Goal: Task Accomplishment & Management: Complete application form

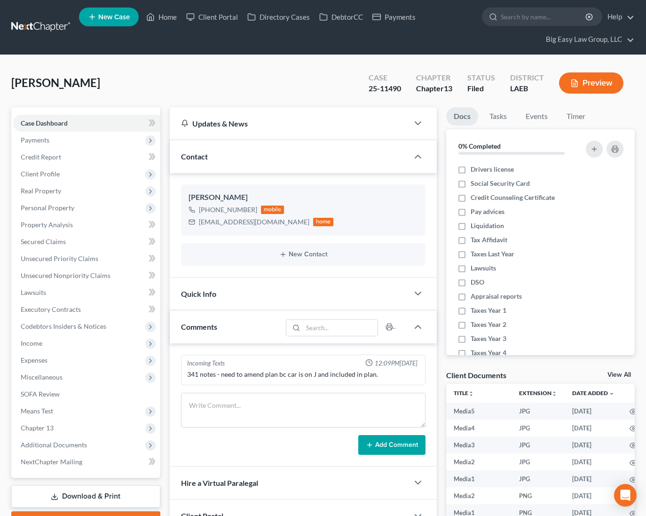
select select "0"
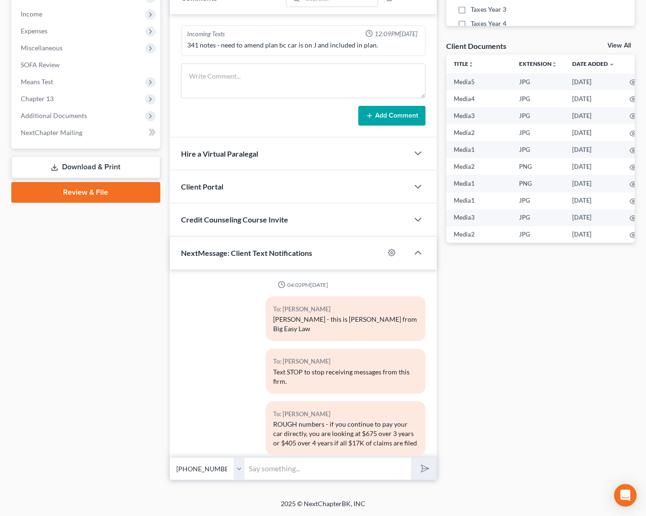
scroll to position [4799, 0]
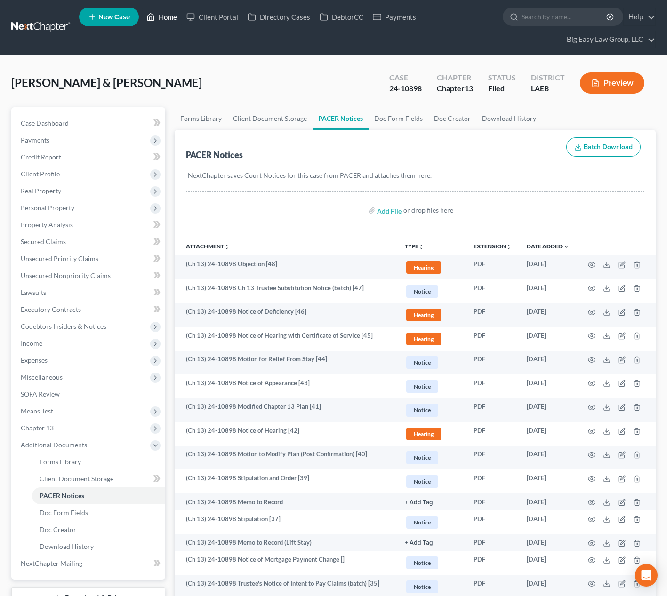
click at [164, 21] on link "Home" at bounding box center [162, 16] width 40 height 17
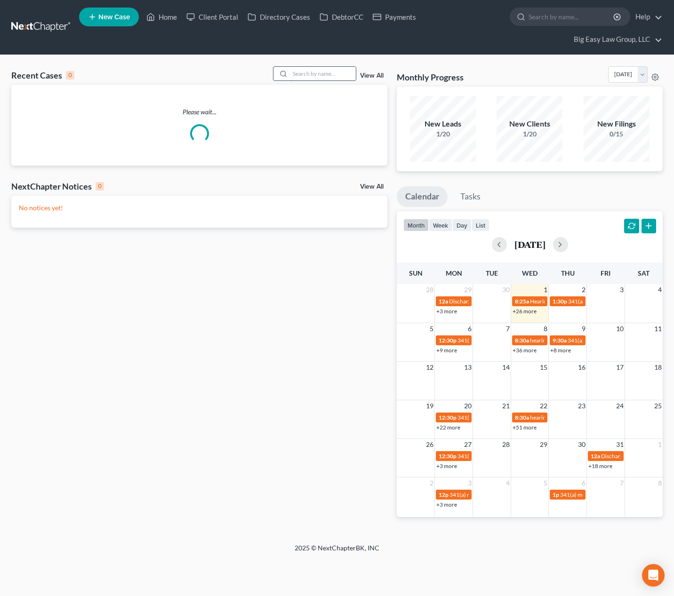
click at [322, 74] on input "search" at bounding box center [323, 74] width 66 height 14
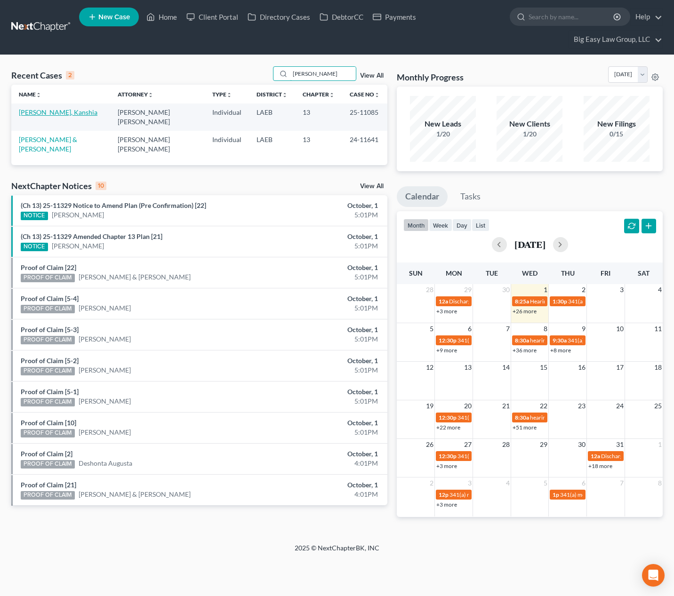
type input "[PERSON_NAME]"
click at [57, 110] on link "[PERSON_NAME], Kanshia" at bounding box center [58, 112] width 79 height 8
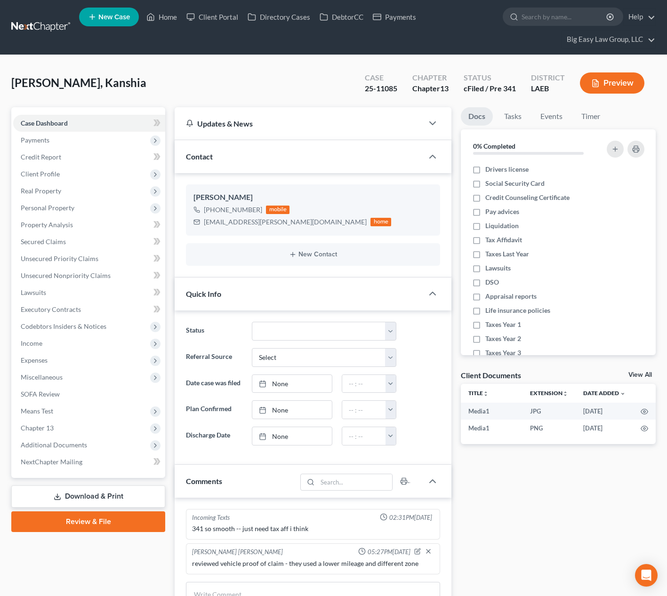
scroll to position [1313, 0]
click at [118, 426] on span "Chapter 13" at bounding box center [89, 428] width 152 height 17
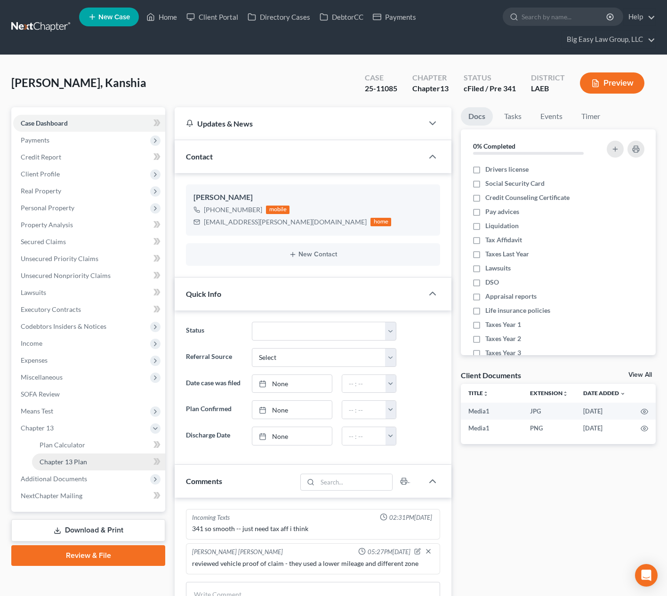
click at [125, 456] on link "Chapter 13 Plan" at bounding box center [98, 462] width 133 height 17
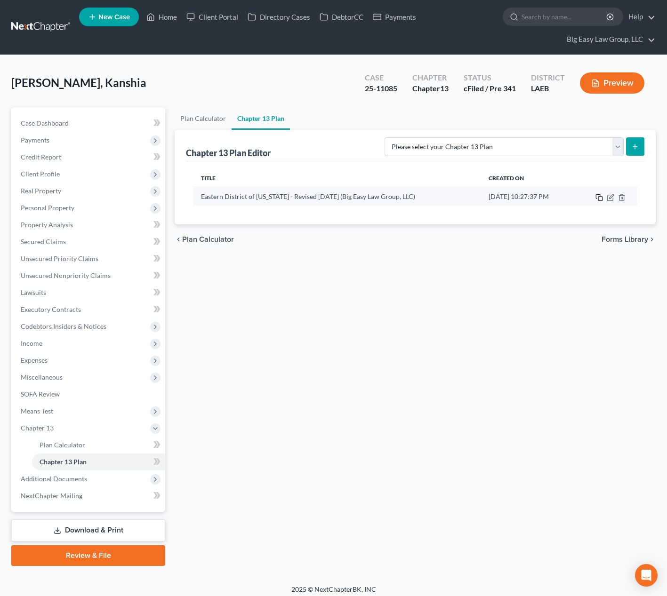
click at [602, 198] on rect "button" at bounding box center [600, 199] width 4 height 4
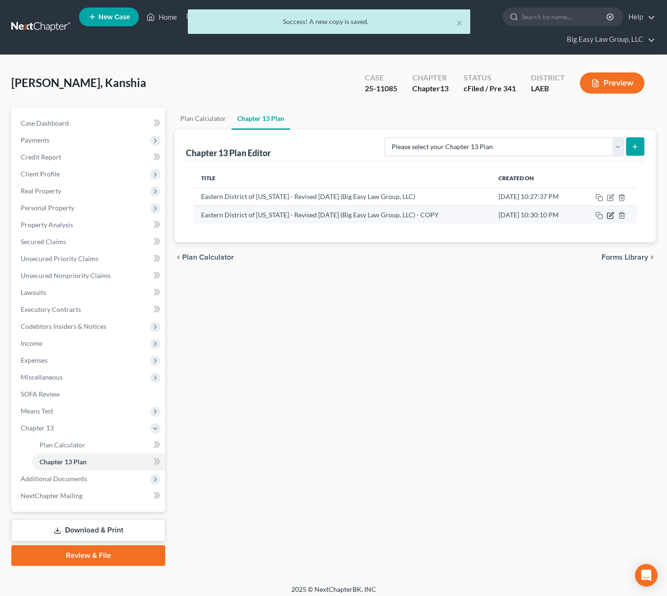
click at [611, 213] on icon "button" at bounding box center [610, 216] width 8 height 8
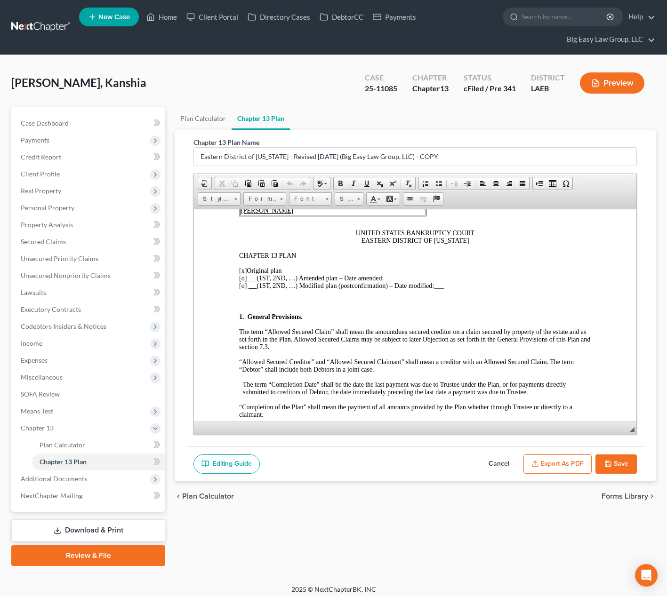
scroll to position [111, 0]
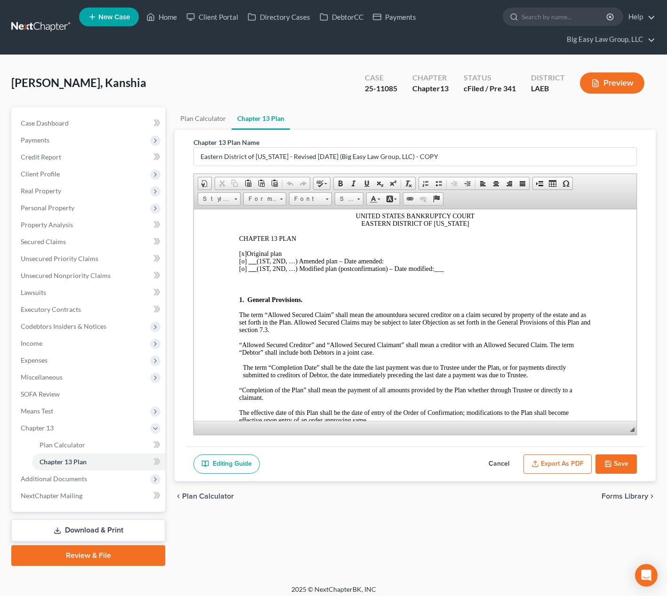
click at [243, 253] on span "[x]" at bounding box center [243, 253] width 8 height 7
click at [245, 263] on span "[o]" at bounding box center [243, 260] width 8 height 7
click at [392, 258] on p "[o ] Original plan [x ] (1ST, 2ND, …) Amended plan – Date amended: [o] (1ST, 2N…" at bounding box center [415, 261] width 352 height 23
drag, startPoint x: 470, startPoint y: 262, endPoint x: 386, endPoint y: 260, distance: 84.7
click at [386, 260] on p "[o ] Original plan [x ] (1ST, 2ND, …) Amended plan – Date amended: First Amende…" at bounding box center [415, 261] width 352 height 23
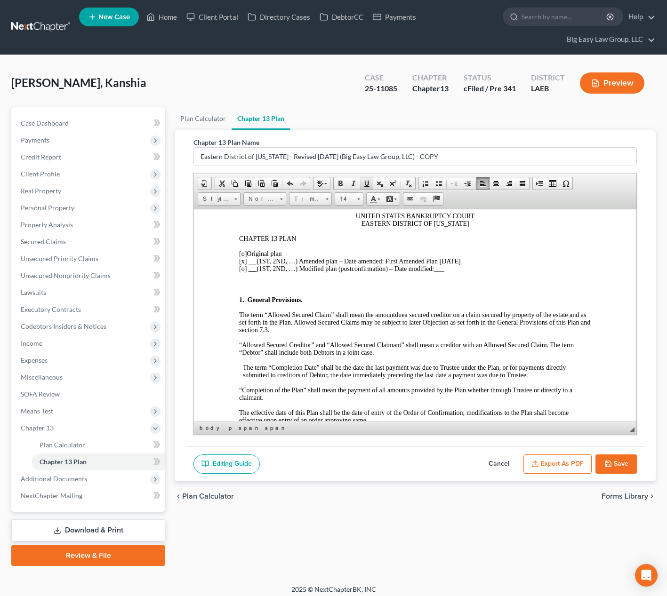
click at [368, 180] on span at bounding box center [367, 184] width 8 height 8
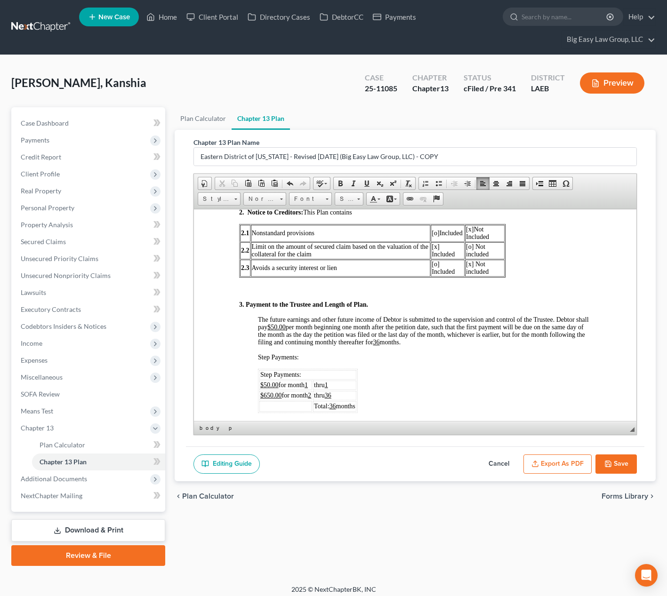
scroll to position [511, 0]
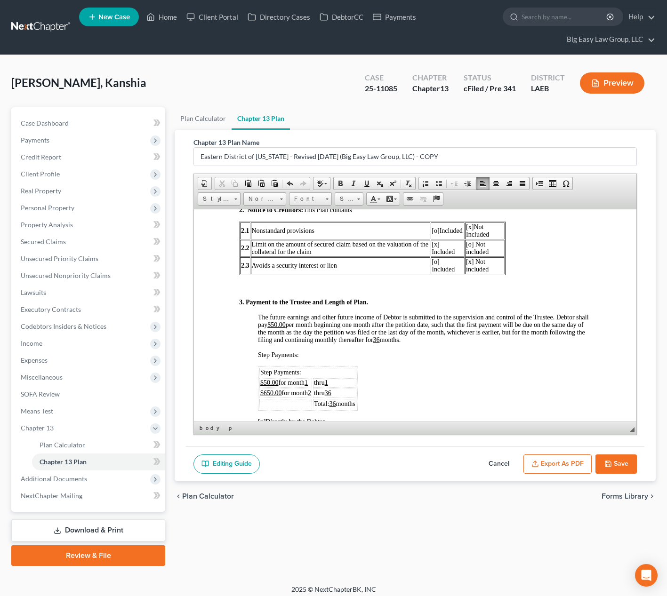
click at [331, 390] on u "36" at bounding box center [328, 392] width 7 height 7
click at [446, 341] on span "The future earnings and other future income of Debtor is submitted to the super…" at bounding box center [423, 328] width 331 height 30
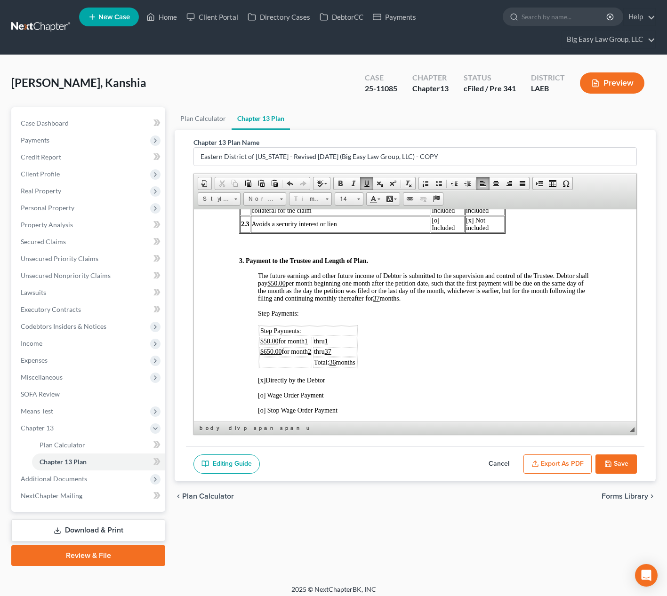
scroll to position [560, 0]
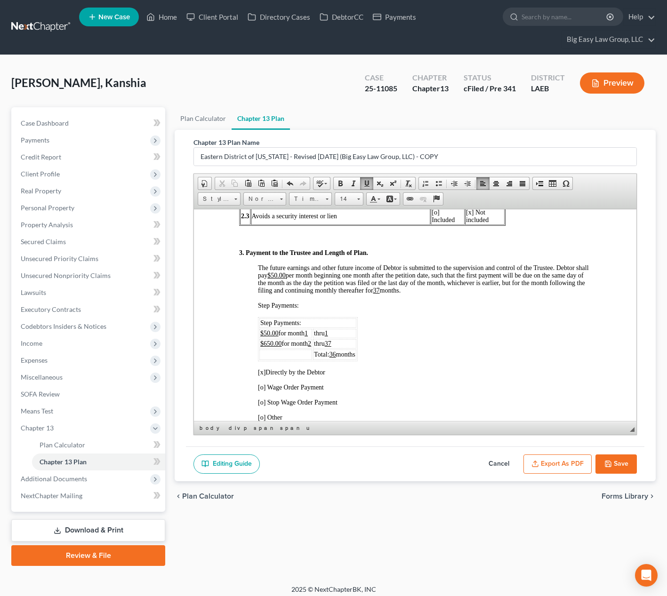
click at [336, 351] on u "36" at bounding box center [332, 353] width 7 height 7
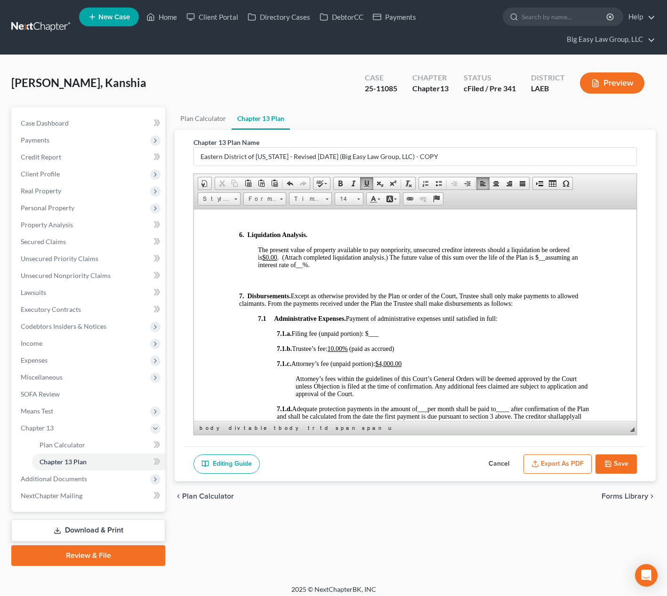
scroll to position [1139, 0]
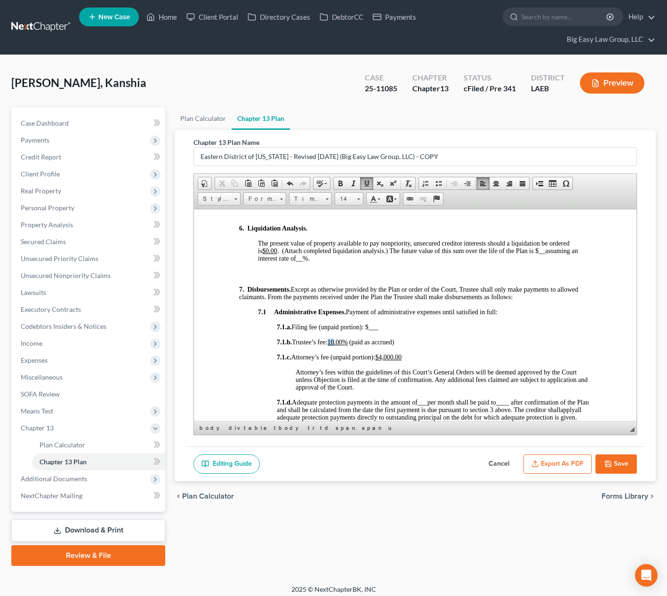
click at [335, 345] on u "10.00%" at bounding box center [337, 341] width 20 height 7
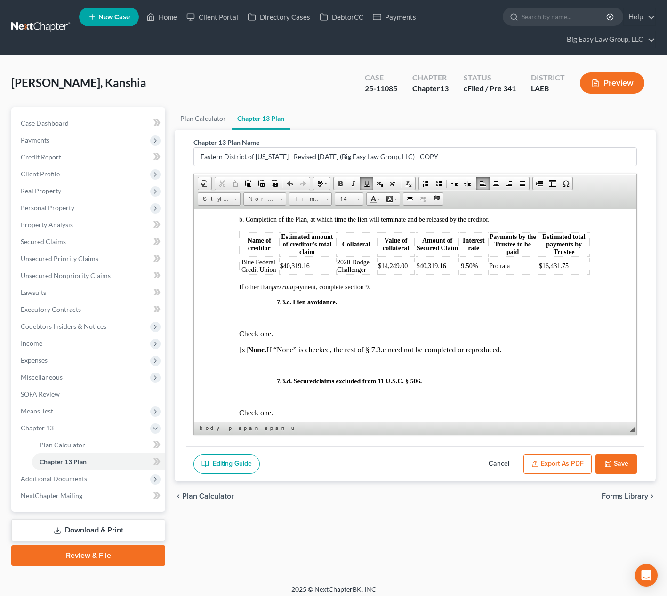
scroll to position [2685, 0]
drag, startPoint x: 395, startPoint y: 302, endPoint x: 386, endPoint y: 302, distance: 8.9
click at [386, 268] on span "$14,249.00" at bounding box center [393, 264] width 30 height 7
drag, startPoint x: 564, startPoint y: 303, endPoint x: 539, endPoint y: 303, distance: 24.5
click at [539, 273] on td "$16,431.75" at bounding box center [564, 264] width 52 height 17
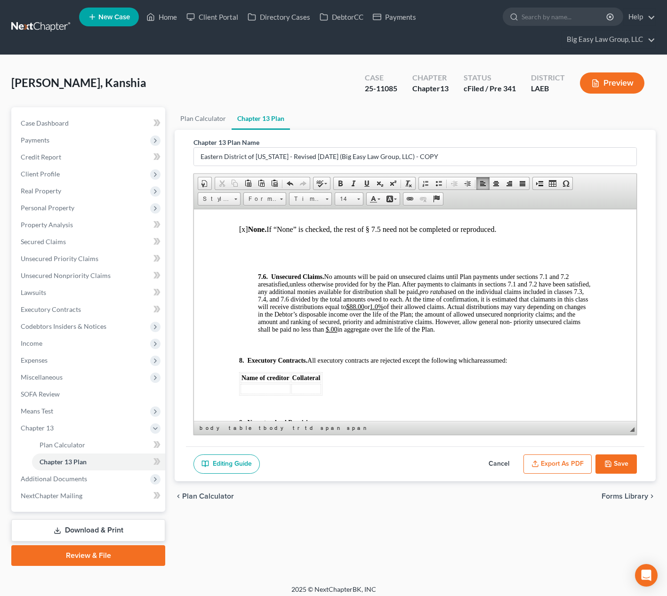
scroll to position [3496, 0]
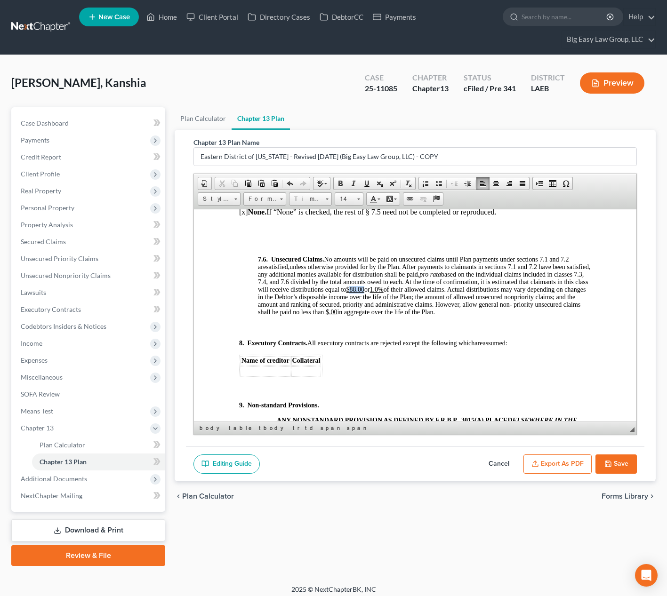
drag, startPoint x: 424, startPoint y: 327, endPoint x: 411, endPoint y: 326, distance: 13.2
click at [411, 315] on span "unless otherwise provided for by the Plan. After payments to claimants in secti…" at bounding box center [424, 289] width 332 height 52
click at [383, 293] on u "1.0%" at bounding box center [377, 289] width 14 height 7
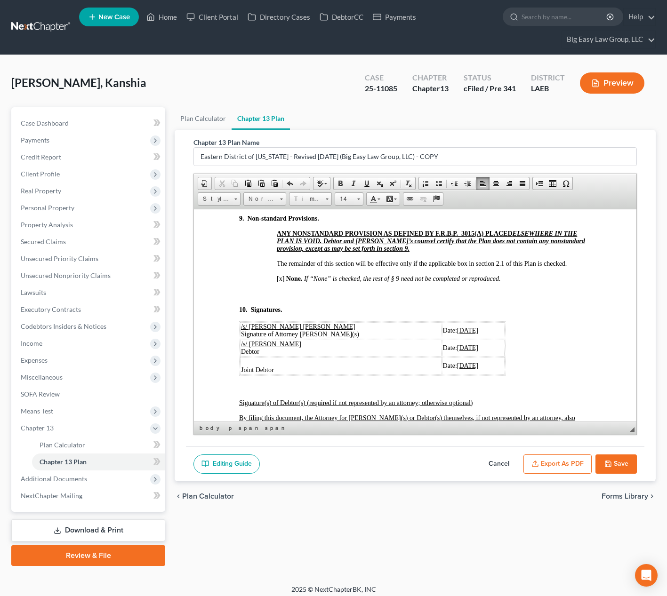
scroll to position [3696, 0]
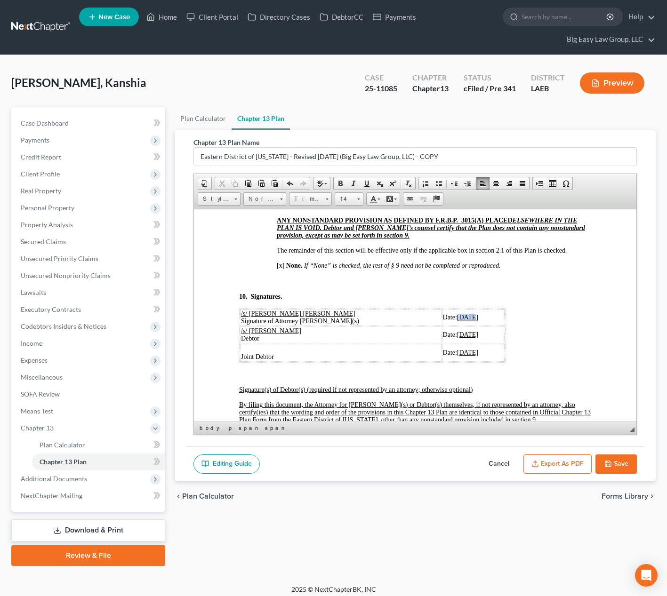
drag, startPoint x: 441, startPoint y: 356, endPoint x: 434, endPoint y: 356, distance: 6.6
click at [457, 320] on u "[DATE]" at bounding box center [467, 316] width 21 height 7
click at [445, 320] on u "01001/2025" at bounding box center [461, 316] width 32 height 7
click at [442, 320] on u "010/01/2025" at bounding box center [458, 316] width 33 height 7
drag, startPoint x: 456, startPoint y: 354, endPoint x: 428, endPoint y: 356, distance: 28.3
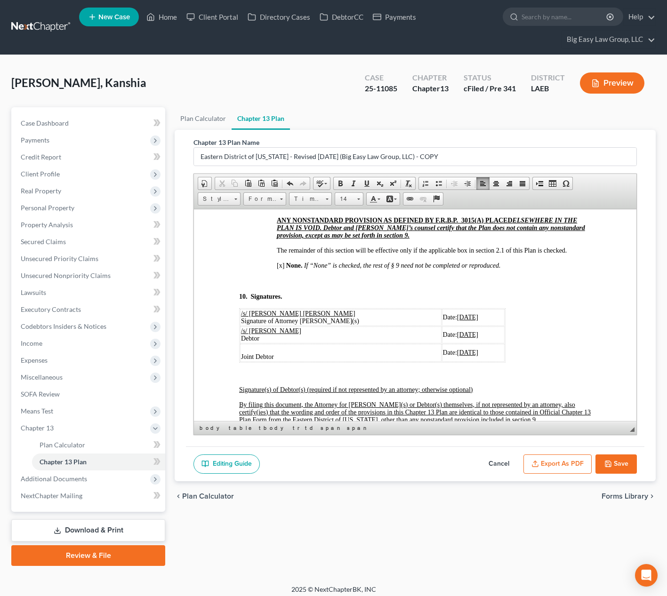
click at [457, 320] on u "[DATE]" at bounding box center [467, 316] width 21 height 7
copy u "[DATE]"
click at [457, 338] on span "[DATE]" at bounding box center [467, 334] width 21 height 7
drag, startPoint x: 456, startPoint y: 372, endPoint x: 428, endPoint y: 370, distance: 27.8
click at [457, 338] on span "[DATE]" at bounding box center [467, 334] width 21 height 7
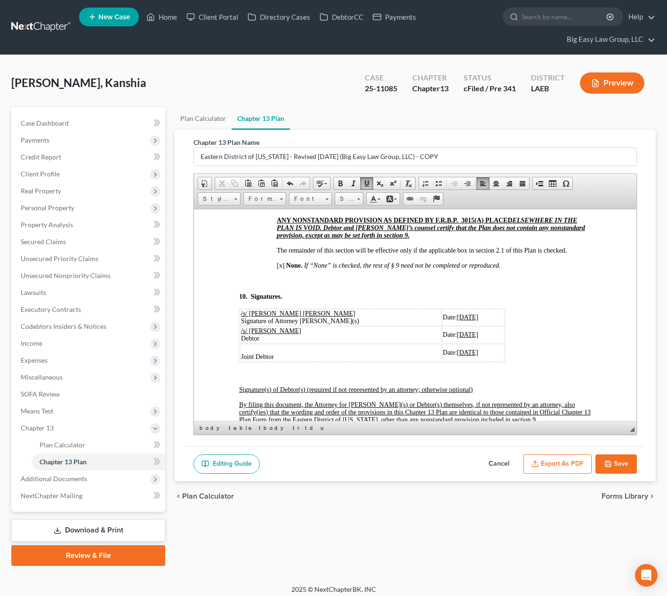
drag, startPoint x: 456, startPoint y: 389, endPoint x: 435, endPoint y: 385, distance: 22.0
click at [457, 356] on u "[DATE]" at bounding box center [467, 352] width 21 height 7
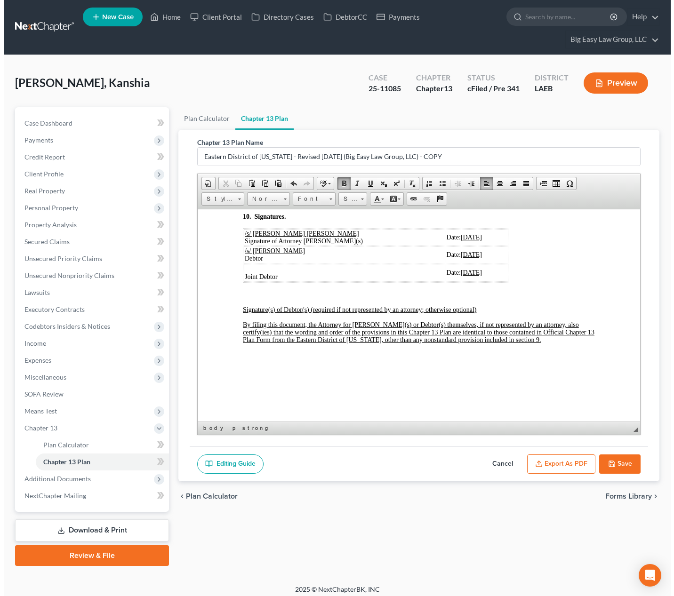
scroll to position [6, 0]
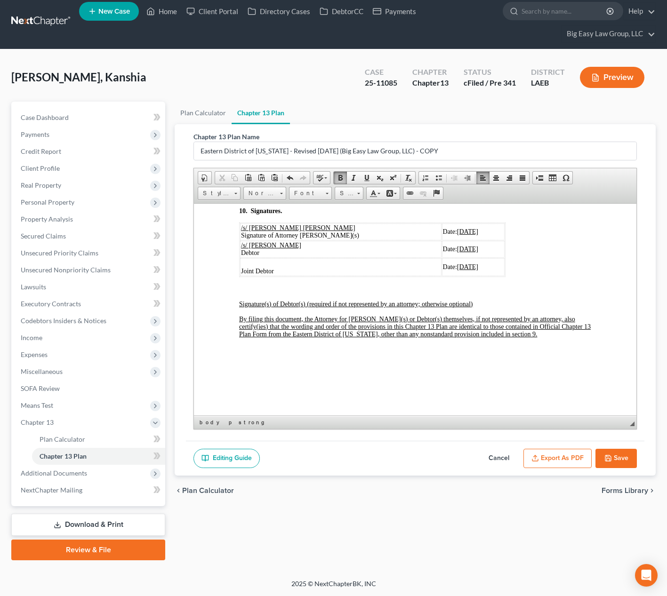
click at [553, 459] on button "Export as PDF" at bounding box center [557, 459] width 68 height 20
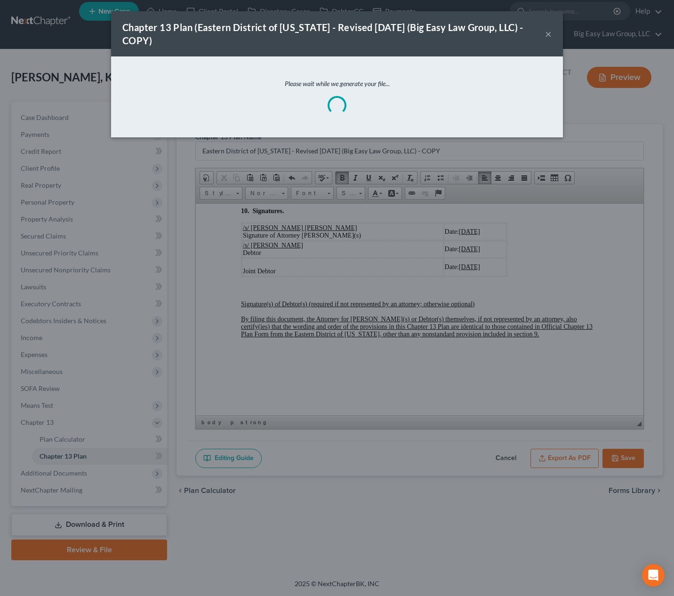
scroll to position [3799, 0]
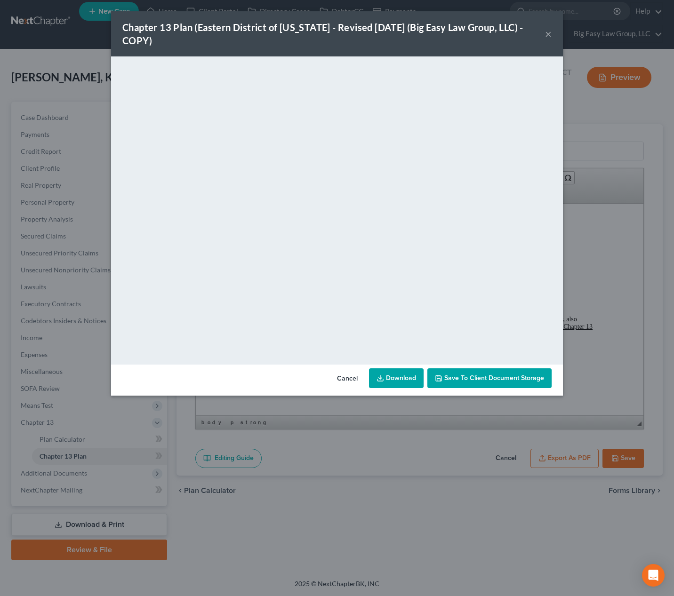
click at [548, 35] on button "×" at bounding box center [548, 33] width 7 height 11
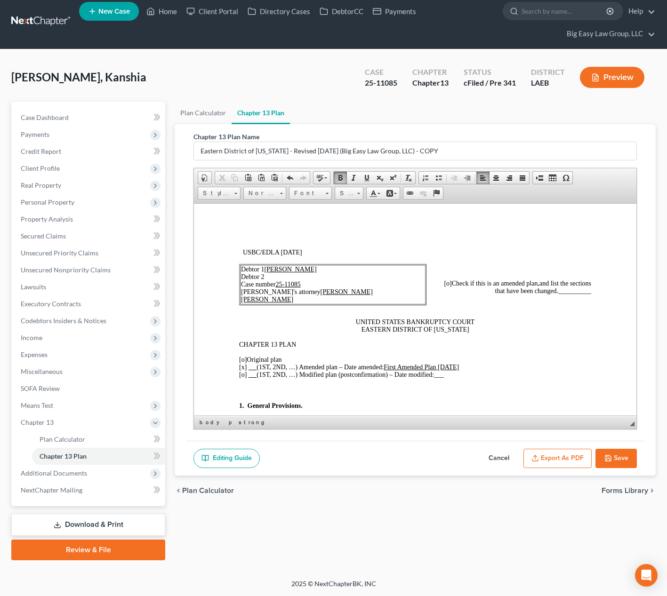
scroll to position [0, 0]
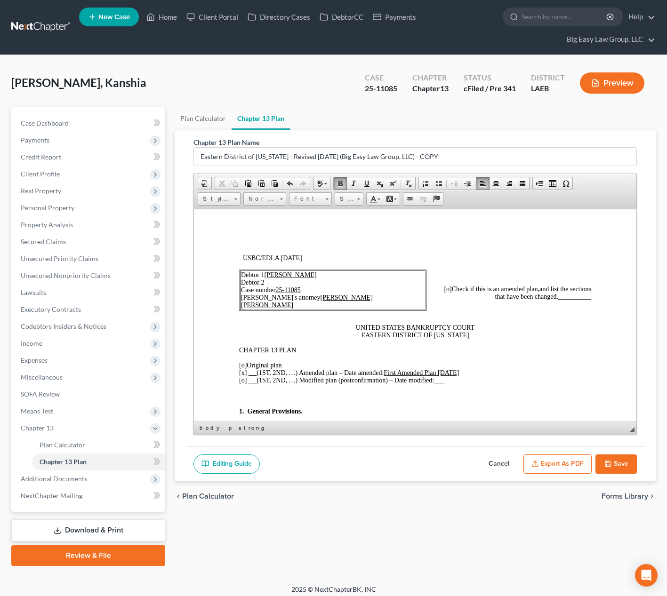
click at [444, 290] on span "[o]" at bounding box center [448, 288] width 8 height 7
drag, startPoint x: 583, startPoint y: 297, endPoint x: 550, endPoint y: 298, distance: 32.5
click at [558, 298] on span "__________" at bounding box center [574, 296] width 33 height 7
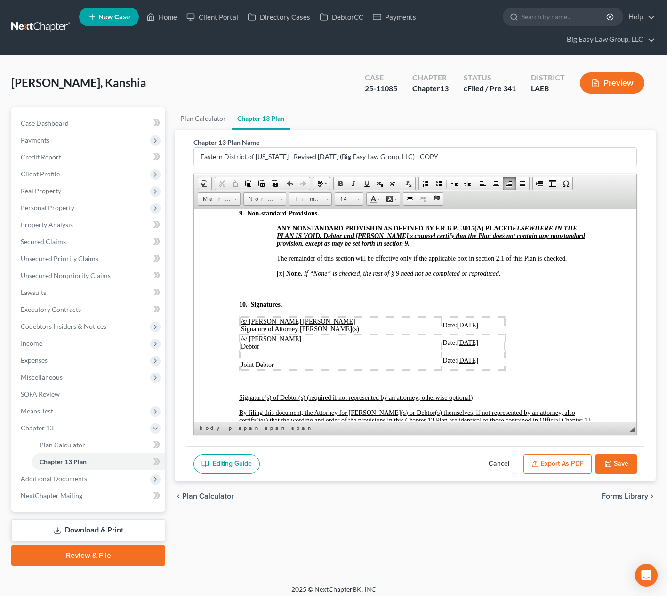
scroll to position [3692, 0]
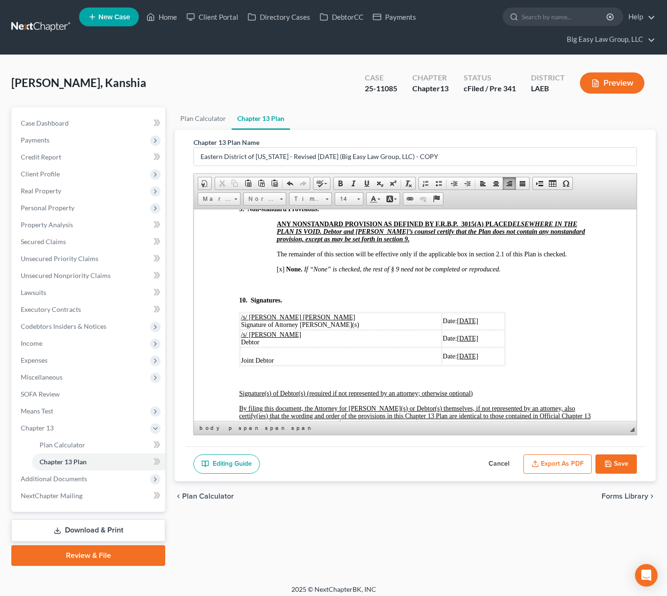
click at [554, 462] on button "Export as PDF" at bounding box center [557, 464] width 68 height 20
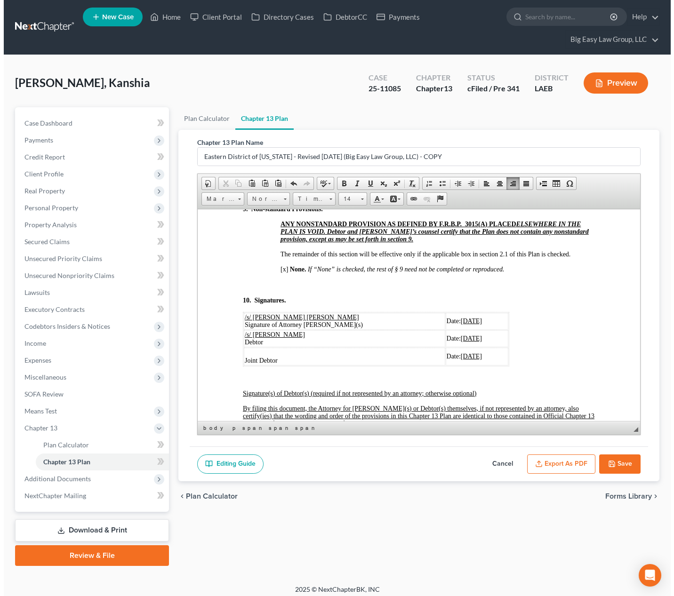
scroll to position [3677, 0]
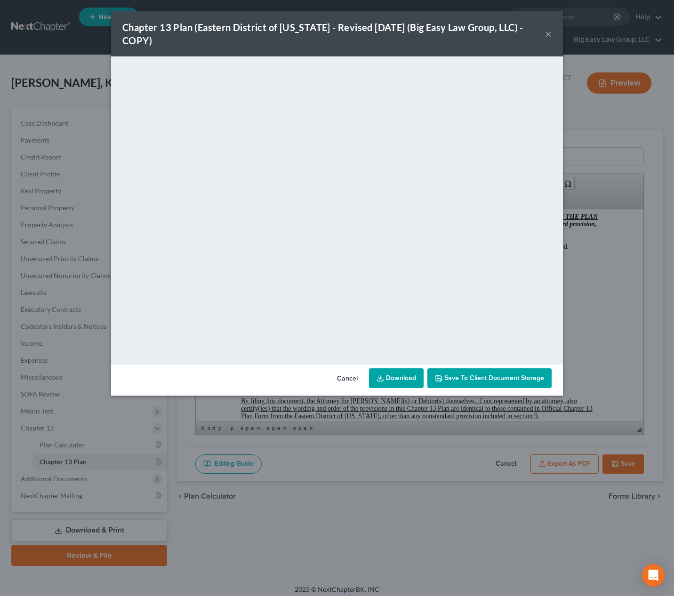
click at [406, 372] on link "Download" at bounding box center [396, 378] width 55 height 20
click at [549, 34] on button "×" at bounding box center [548, 33] width 7 height 11
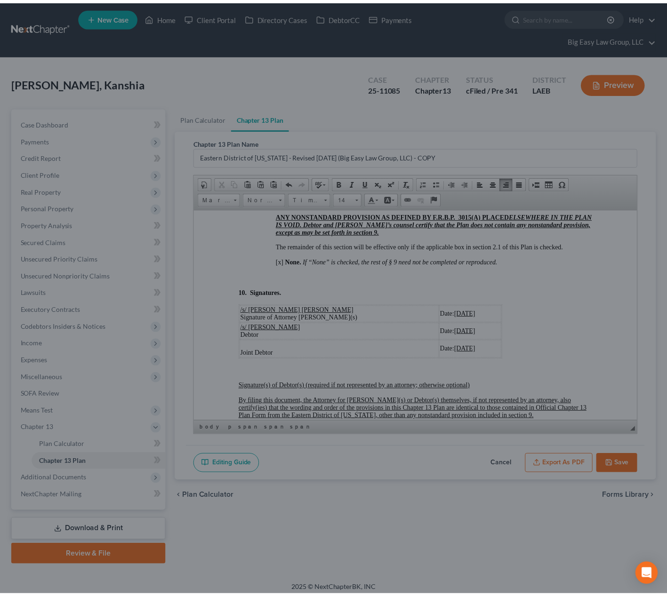
scroll to position [3692, 0]
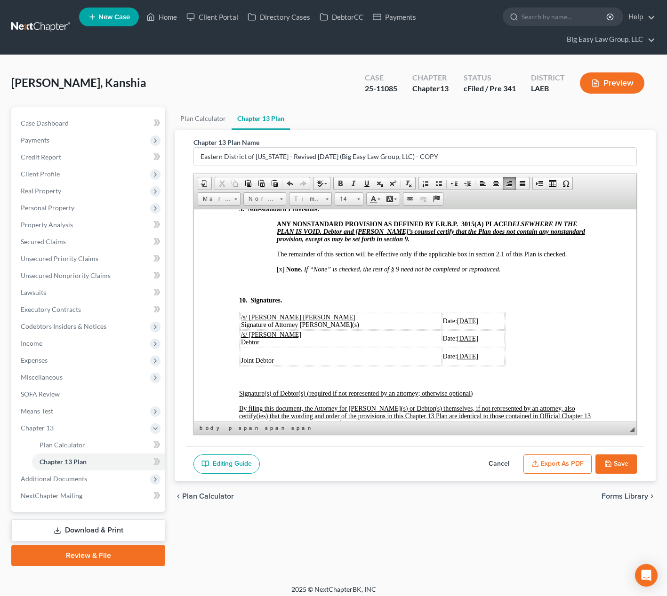
click at [617, 466] on button "Save" at bounding box center [615, 464] width 41 height 20
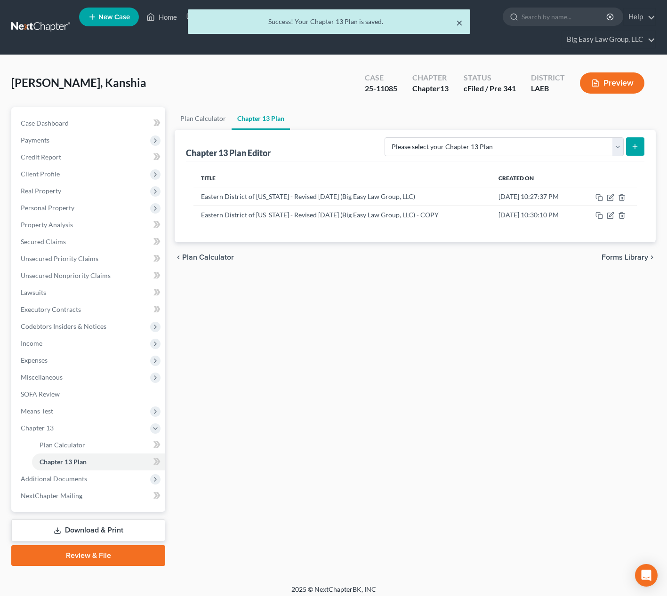
click at [456, 20] on button "×" at bounding box center [459, 22] width 7 height 11
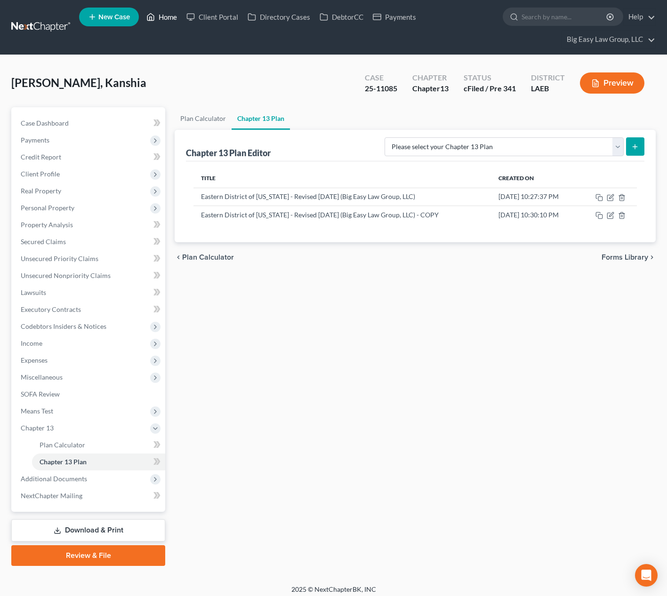
click at [167, 16] on link "Home" at bounding box center [162, 16] width 40 height 17
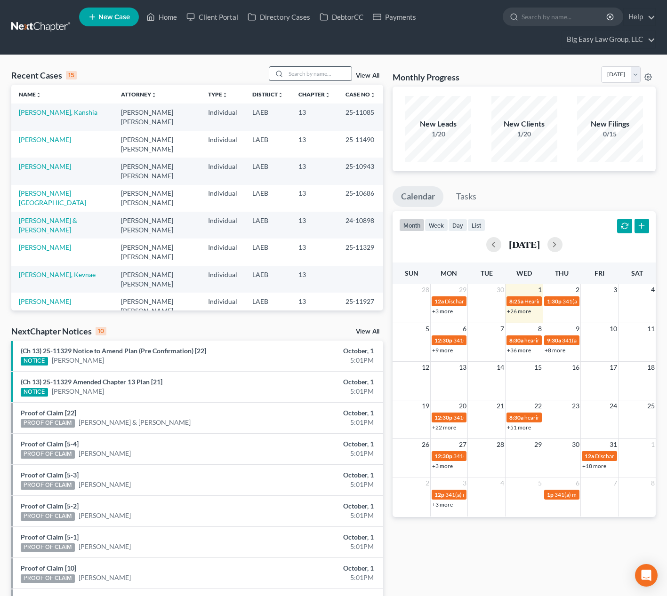
click at [286, 73] on div at bounding box center [277, 74] width 17 height 14
click at [290, 72] on input "search" at bounding box center [319, 74] width 66 height 14
type input "loft"
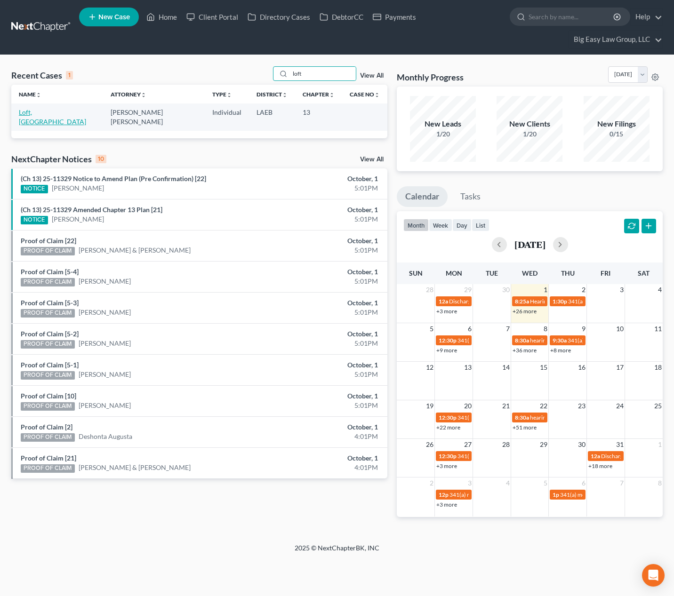
click at [34, 112] on link "Loft, [GEOGRAPHIC_DATA]" at bounding box center [52, 116] width 67 height 17
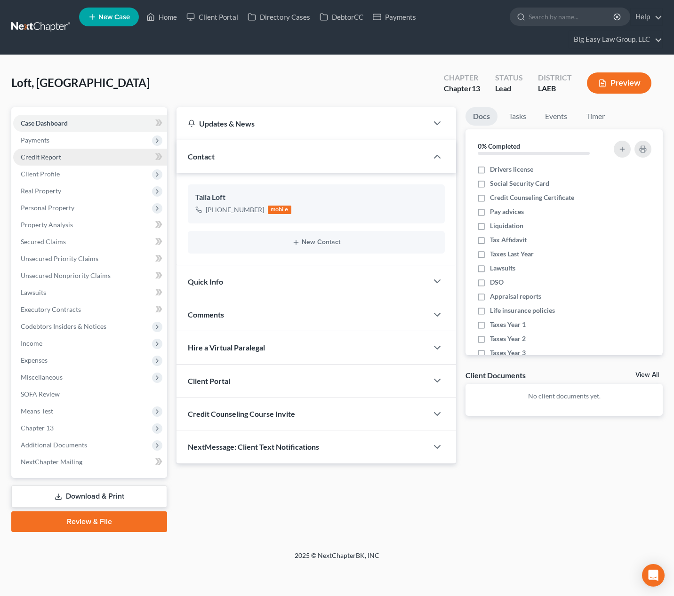
click at [111, 151] on link "Credit Report" at bounding box center [90, 157] width 154 height 17
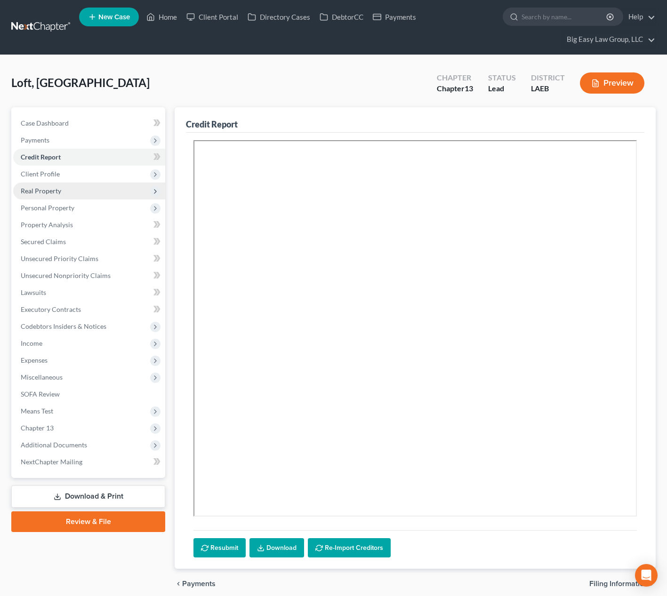
click at [102, 197] on span "Real Property" at bounding box center [89, 191] width 152 height 17
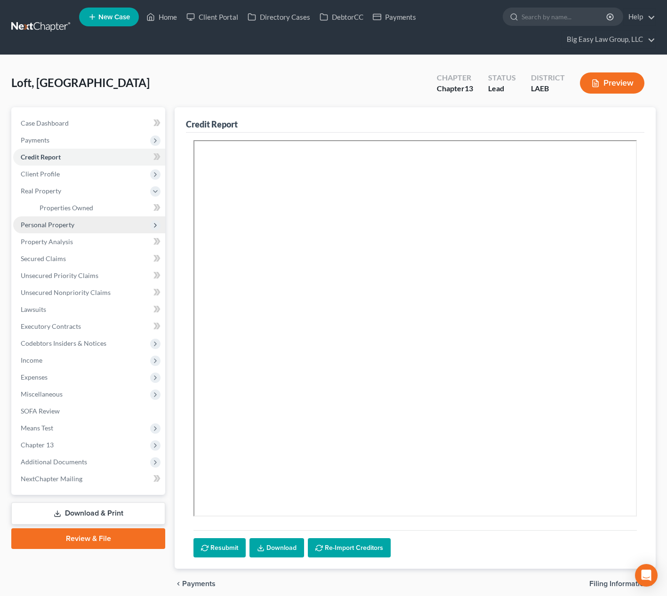
click at [89, 219] on span "Personal Property" at bounding box center [89, 224] width 152 height 17
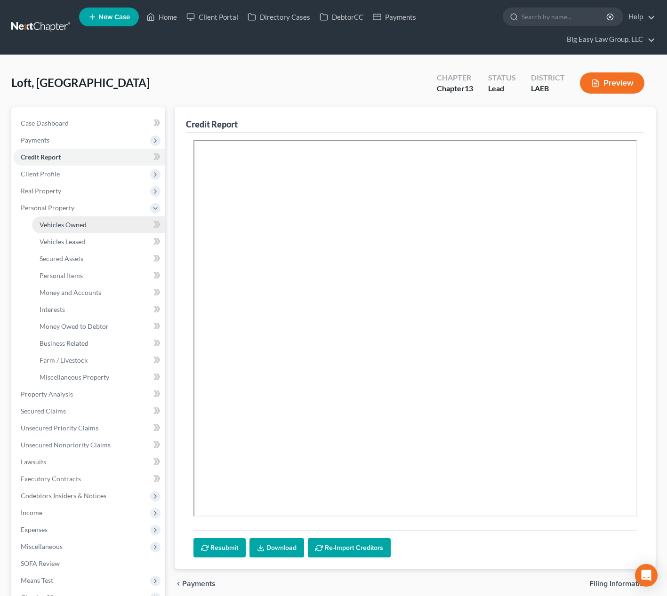
click at [93, 226] on link "Vehicles Owned" at bounding box center [98, 224] width 133 height 17
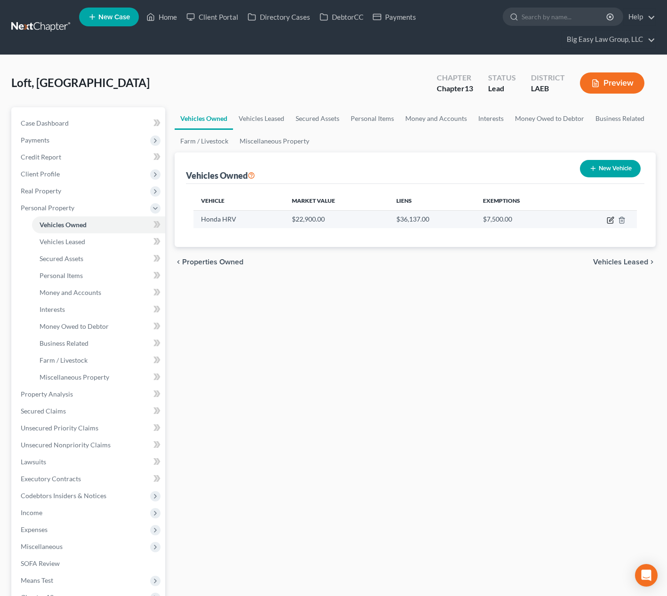
click at [609, 218] on icon "button" at bounding box center [610, 220] width 8 height 8
select select "0"
select select "2"
select select "0"
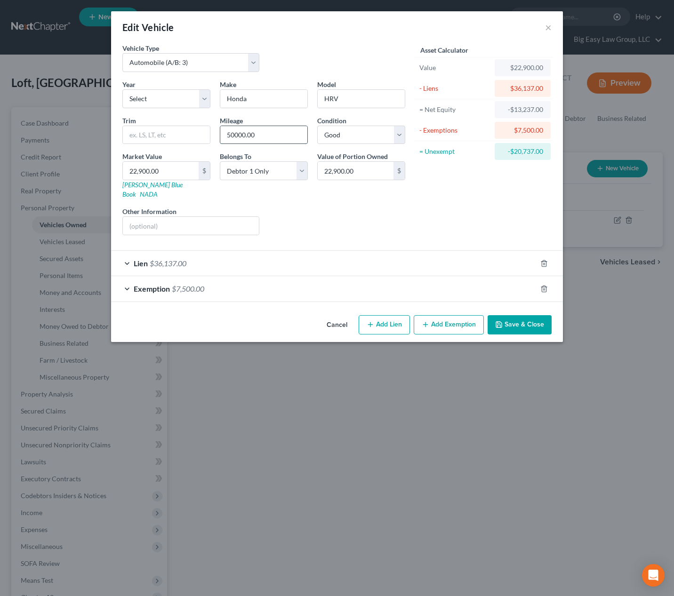
drag, startPoint x: 230, startPoint y: 132, endPoint x: 236, endPoint y: 134, distance: 6.4
click at [230, 132] on input "50000.00" at bounding box center [263, 135] width 87 height 18
type input "80000.00"
click at [175, 171] on input "22,900.00" at bounding box center [161, 171] width 76 height 18
drag, startPoint x: 175, startPoint y: 171, endPoint x: 163, endPoint y: 170, distance: 12.3
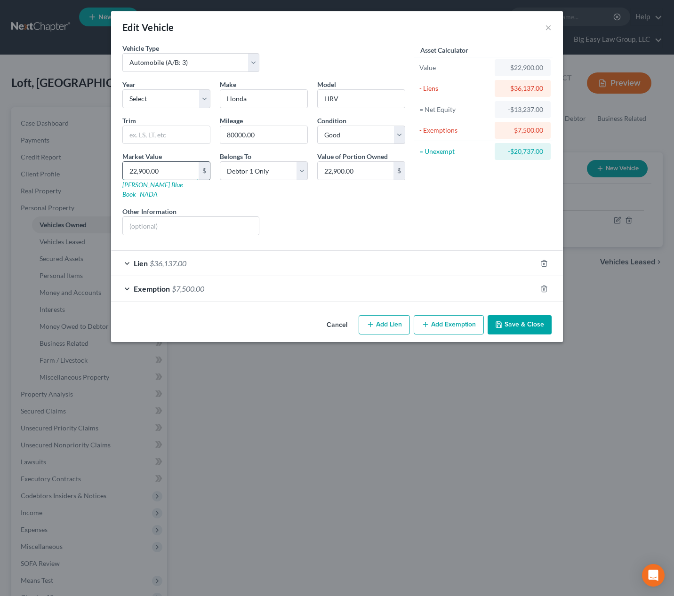
click at [163, 170] on input "22,900.00" at bounding box center [161, 171] width 76 height 18
type input "2"
type input "2.00"
type input "21"
type input "21.00"
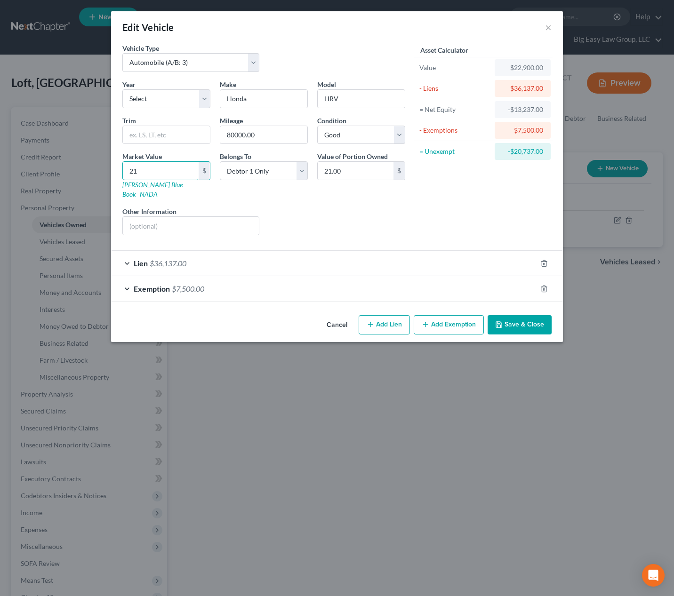
type input "212"
type input "212.00"
type input "2123"
type input "2,123.00"
type input "2,1237"
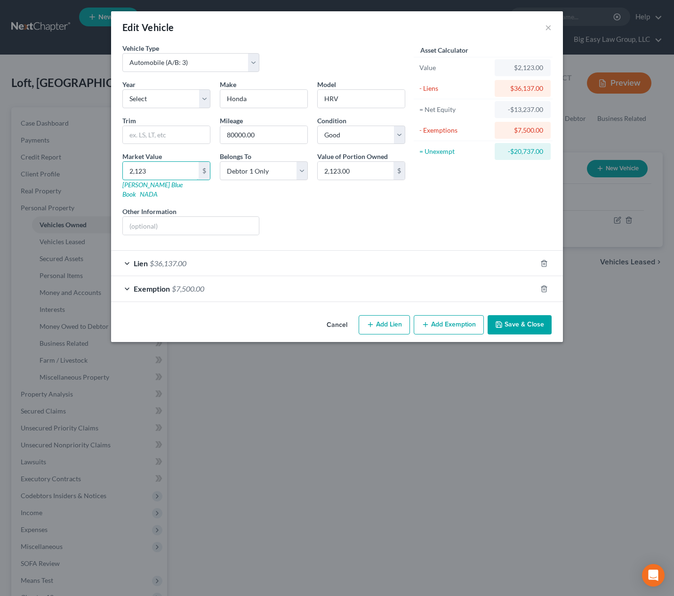
type input "21,237.00"
type input "21,237.5"
type input "21,237.50"
click at [518, 315] on button "Save & Close" at bounding box center [519, 325] width 64 height 20
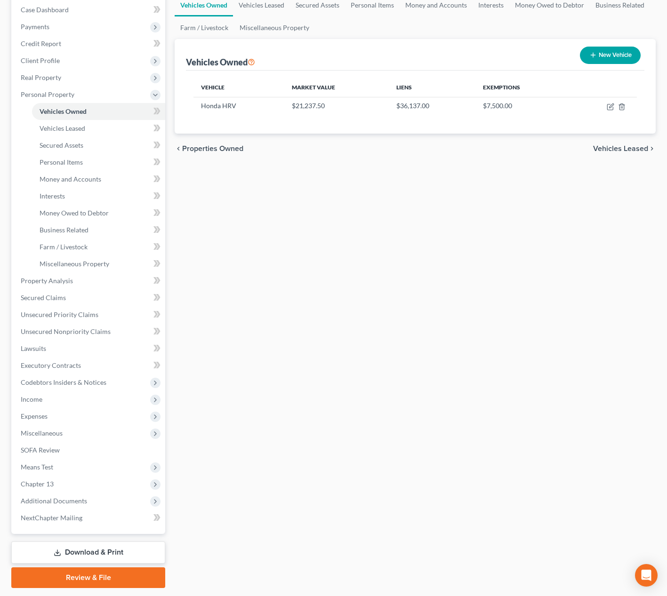
scroll to position [141, 0]
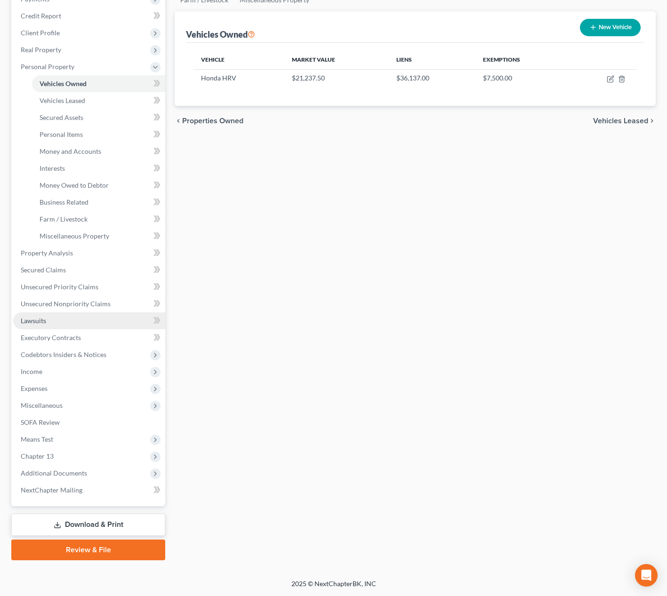
click at [84, 313] on link "Lawsuits" at bounding box center [89, 320] width 152 height 17
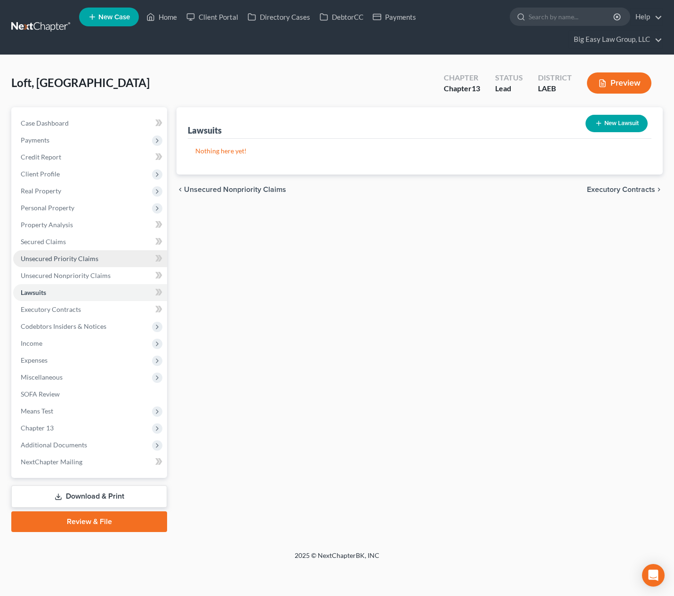
click at [91, 263] on link "Unsecured Priority Claims" at bounding box center [90, 258] width 154 height 17
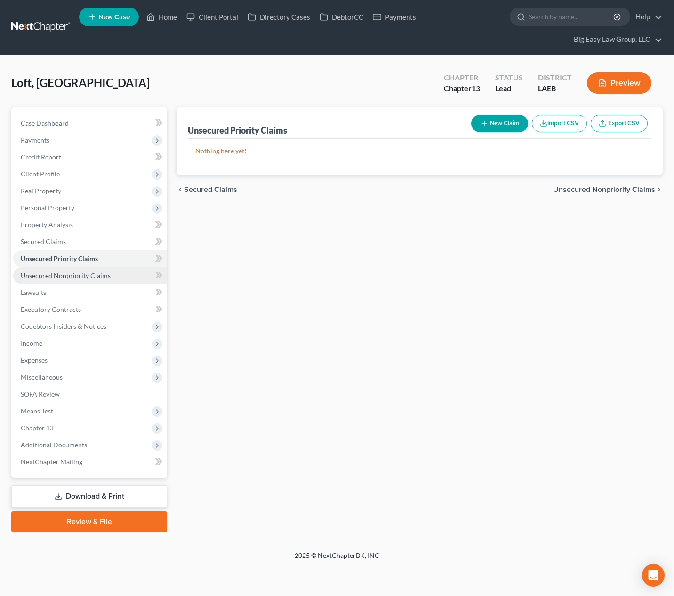
click at [95, 280] on link "Unsecured Nonpriority Claims" at bounding box center [90, 275] width 154 height 17
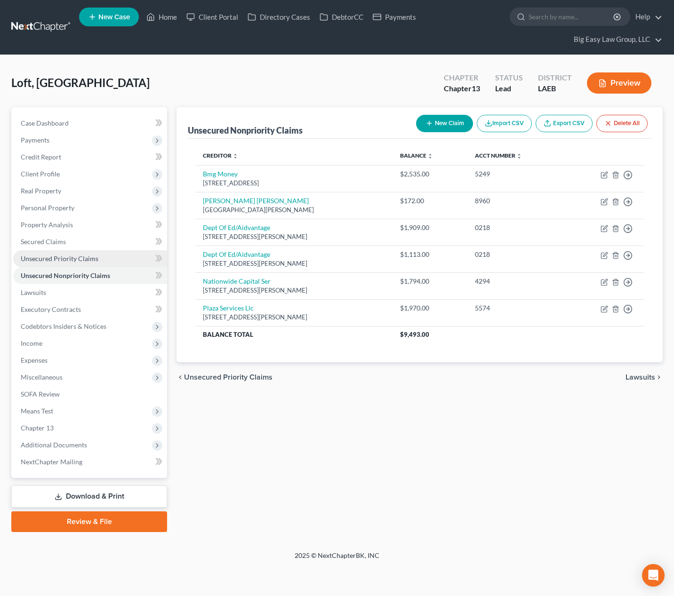
click at [123, 260] on link "Unsecured Priority Claims" at bounding box center [90, 258] width 154 height 17
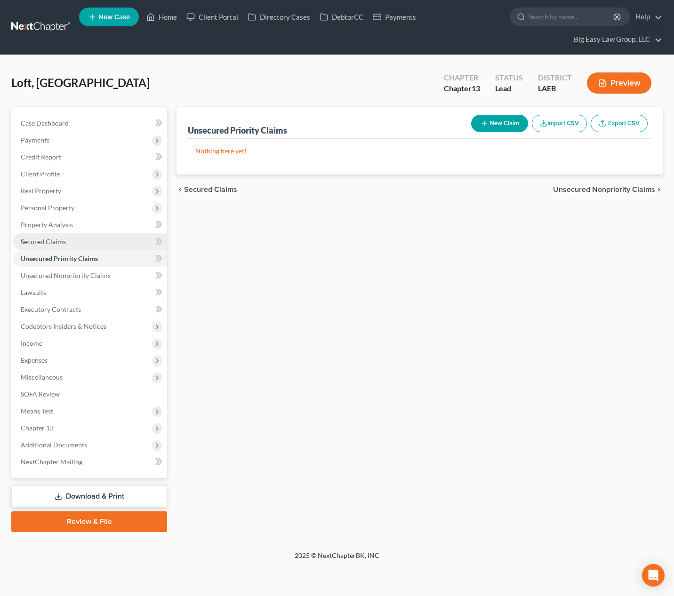
click at [60, 247] on link "Secured Claims" at bounding box center [90, 241] width 154 height 17
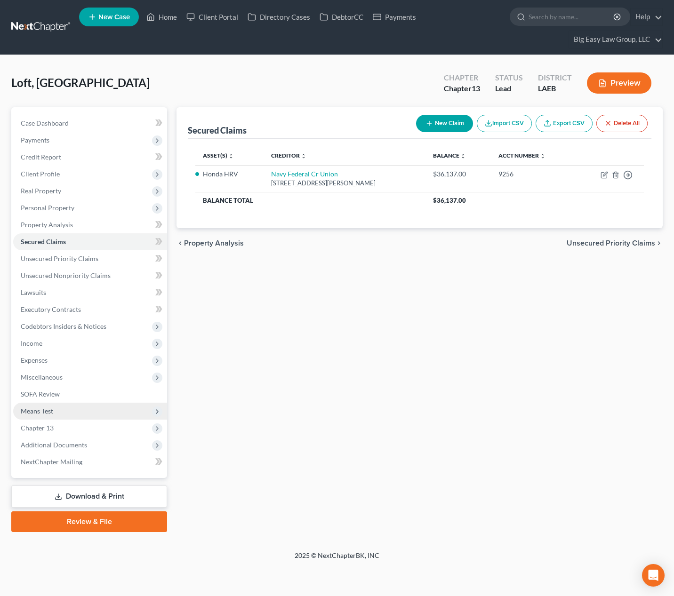
click at [94, 405] on span "Means Test" at bounding box center [90, 411] width 154 height 17
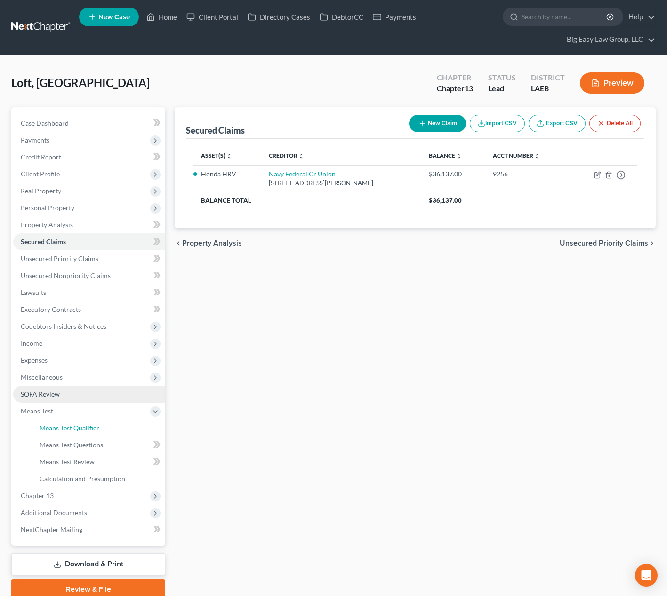
drag, startPoint x: 99, startPoint y: 422, endPoint x: 133, endPoint y: 390, distance: 45.9
click at [99, 422] on link "Means Test Qualifier" at bounding box center [98, 428] width 133 height 17
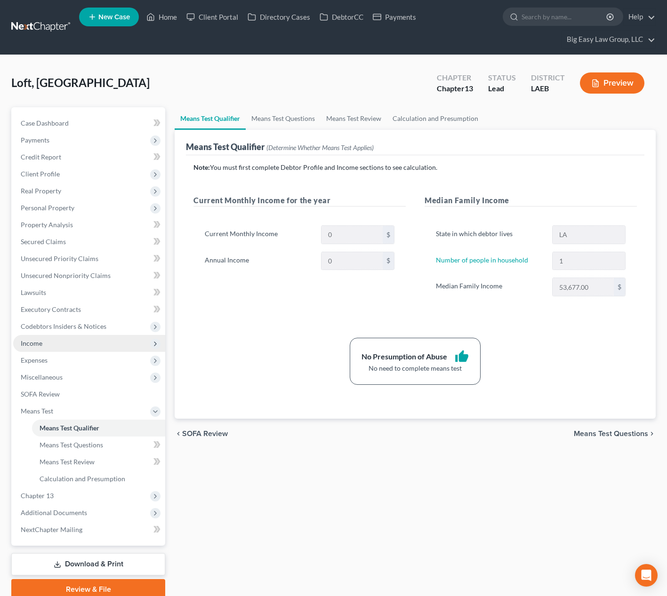
click at [66, 344] on span "Income" at bounding box center [89, 343] width 152 height 17
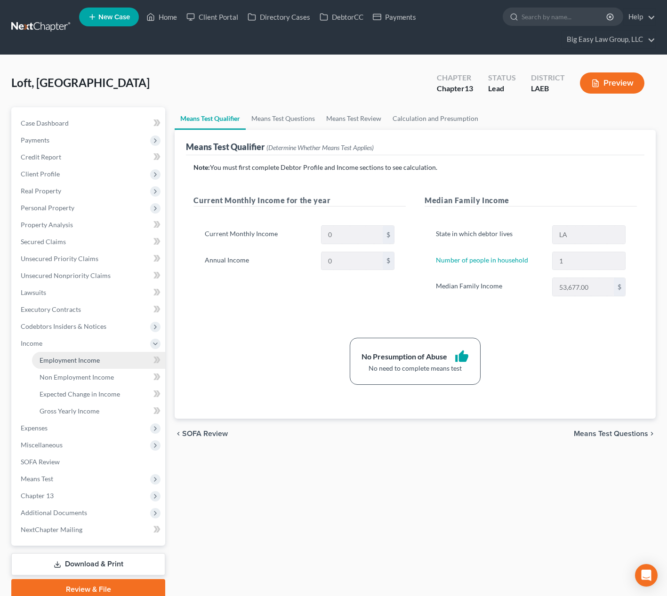
click at [111, 357] on link "Employment Income" at bounding box center [98, 360] width 133 height 17
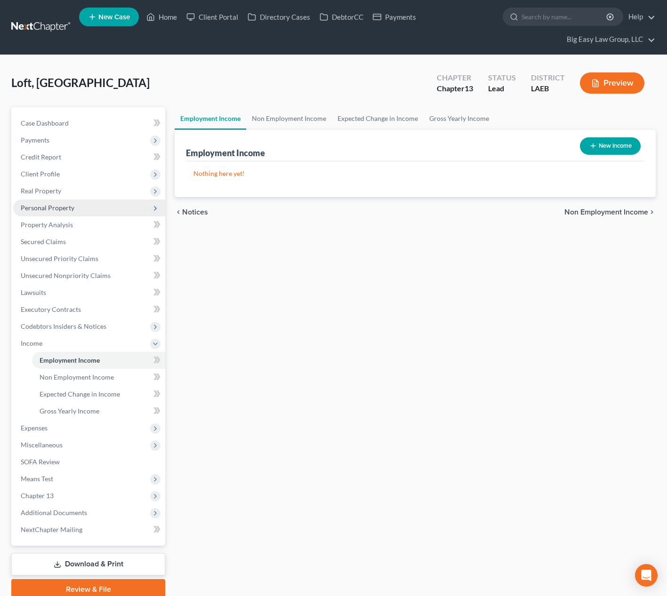
click at [58, 205] on span "Personal Property" at bounding box center [48, 208] width 54 height 8
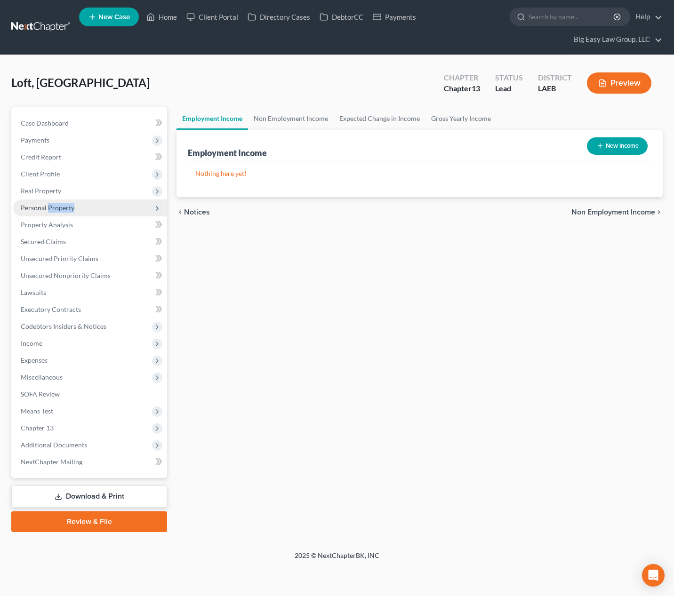
click at [72, 208] on span "Personal Property" at bounding box center [48, 208] width 54 height 8
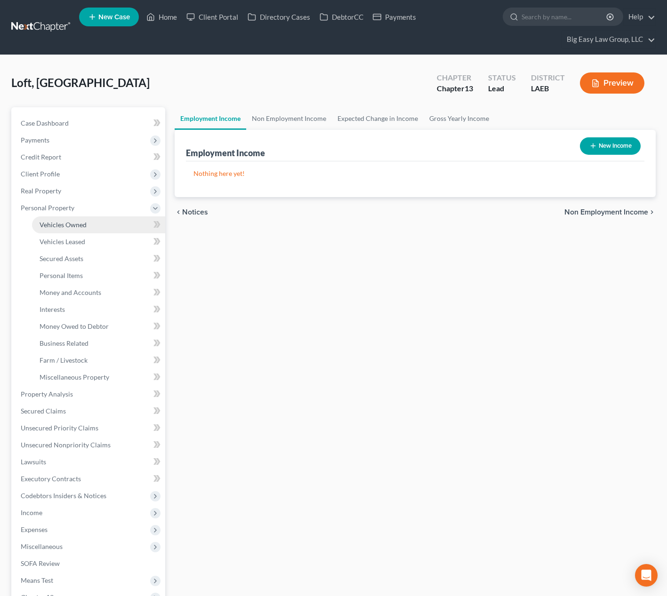
click at [72, 224] on span "Vehicles Owned" at bounding box center [63, 225] width 47 height 8
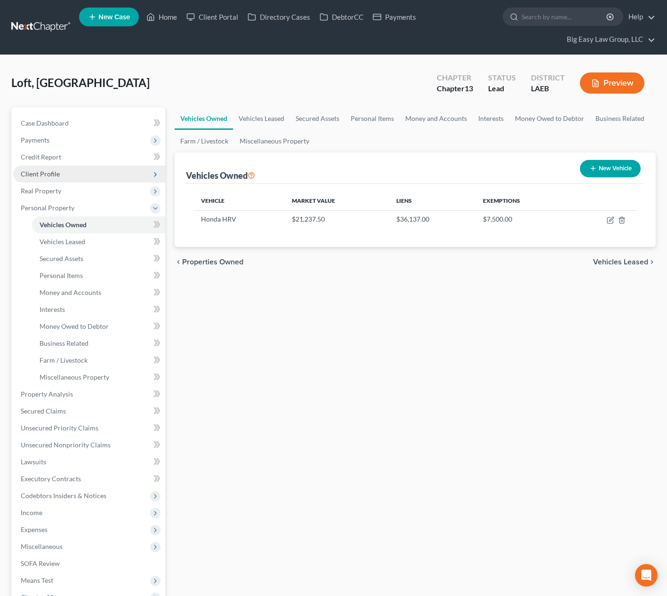
click at [64, 174] on span "Client Profile" at bounding box center [89, 174] width 152 height 17
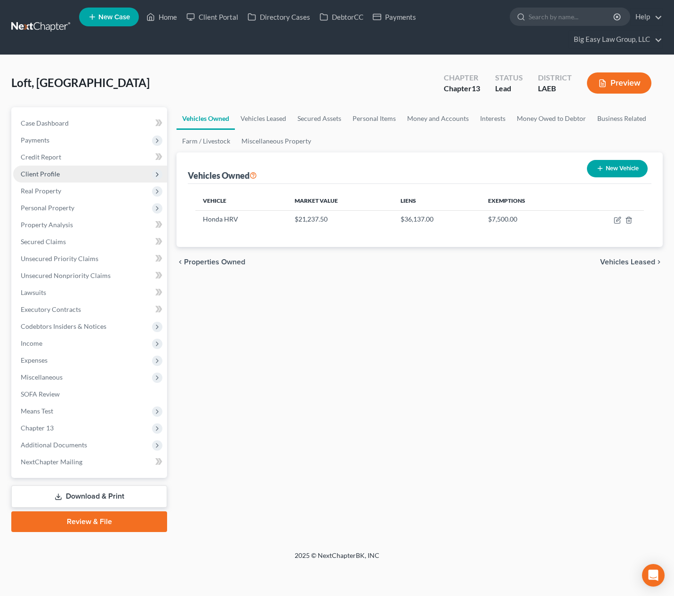
click at [64, 174] on span "Client Profile" at bounding box center [90, 174] width 154 height 17
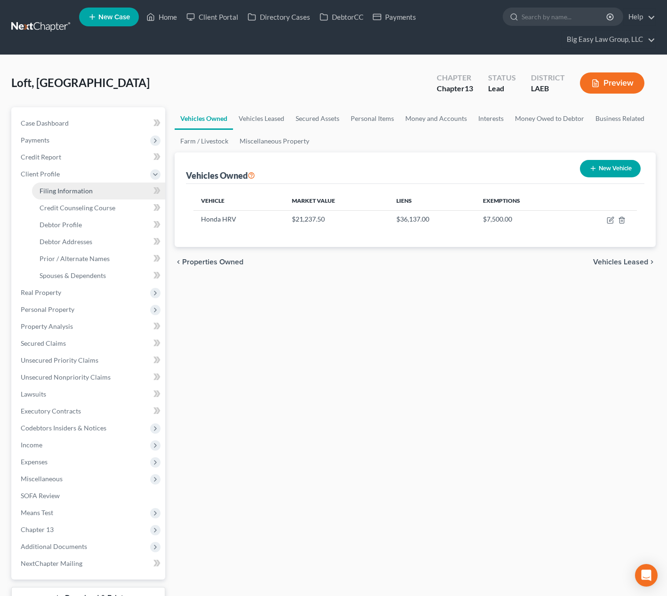
click at [95, 195] on link "Filing Information" at bounding box center [98, 191] width 133 height 17
select select "1"
select select "0"
select select "3"
select select "19"
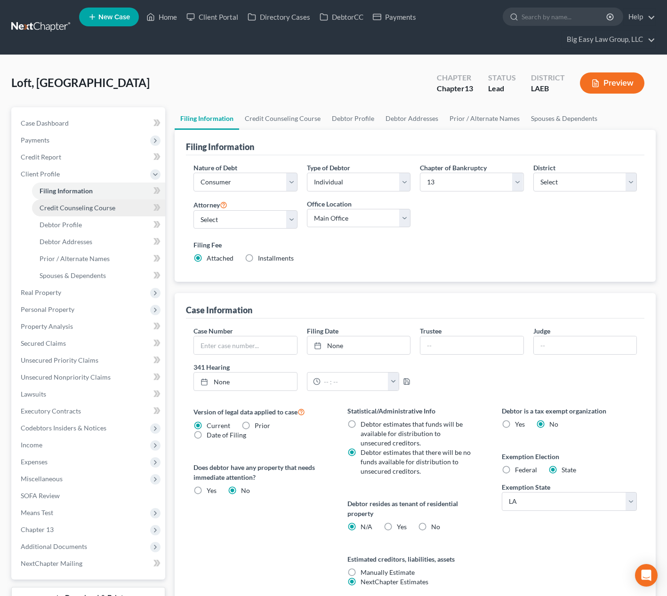
click at [103, 201] on link "Credit Counseling Course" at bounding box center [98, 207] width 133 height 17
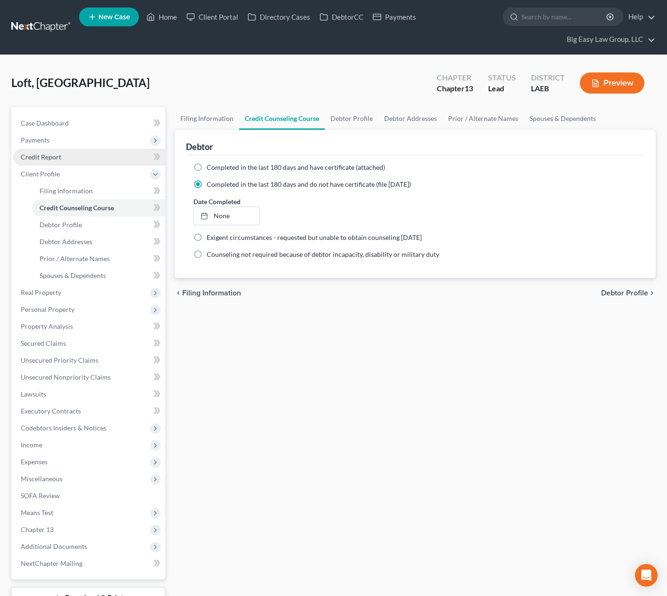
click at [92, 164] on link "Credit Report" at bounding box center [89, 157] width 152 height 17
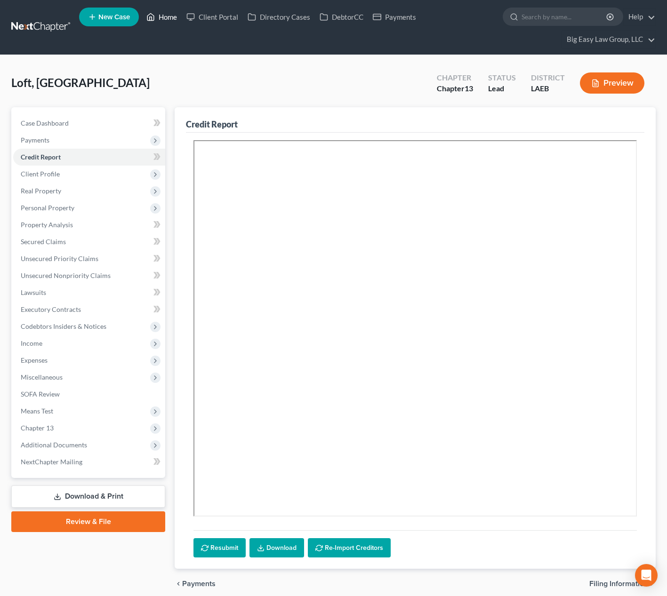
click at [158, 18] on link "Home" at bounding box center [162, 16] width 40 height 17
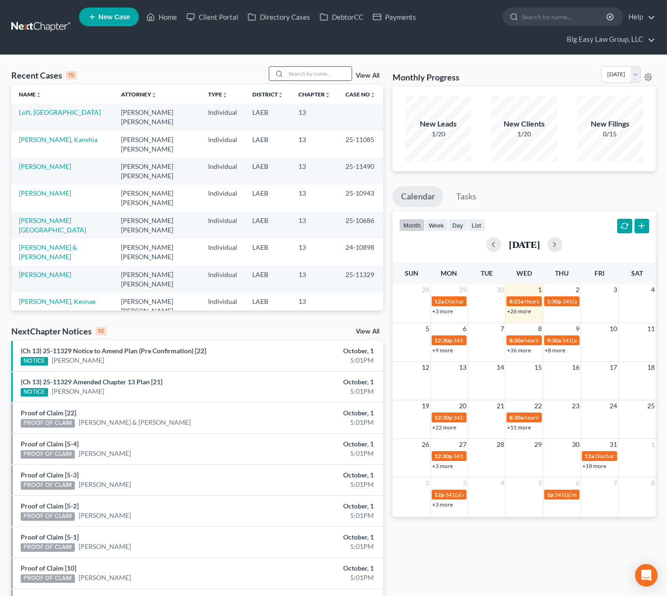
click at [313, 73] on input "search" at bounding box center [319, 74] width 66 height 14
type input "[PERSON_NAME]"
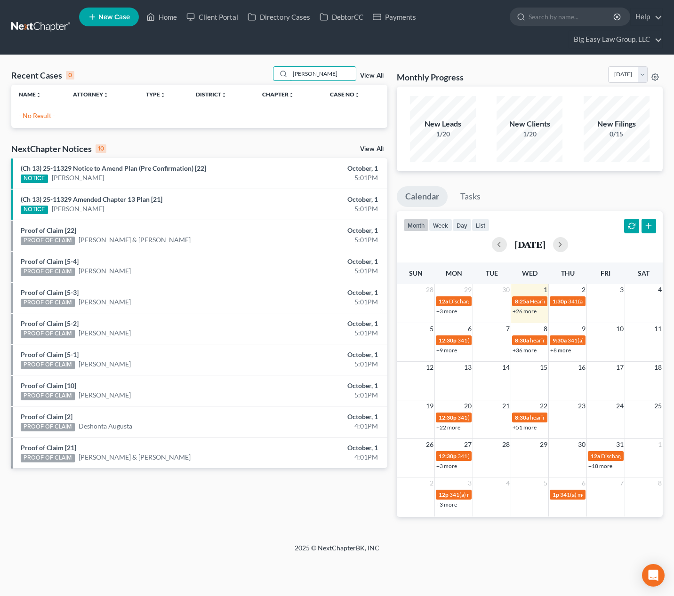
drag, startPoint x: 313, startPoint y: 74, endPoint x: 264, endPoint y: 64, distance: 50.6
click at [276, 65] on div "Recent Cases 0 [PERSON_NAME] View All Name unfold_more expand_more expand_less …" at bounding box center [337, 299] width 674 height 488
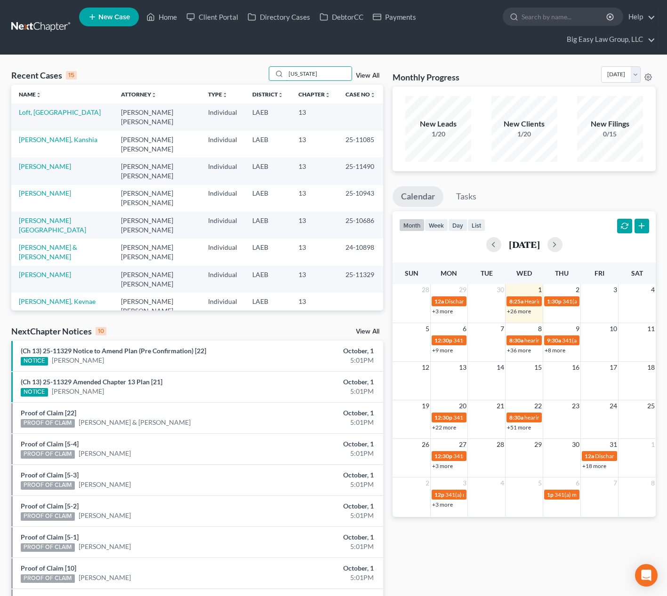
type input "[US_STATE]"
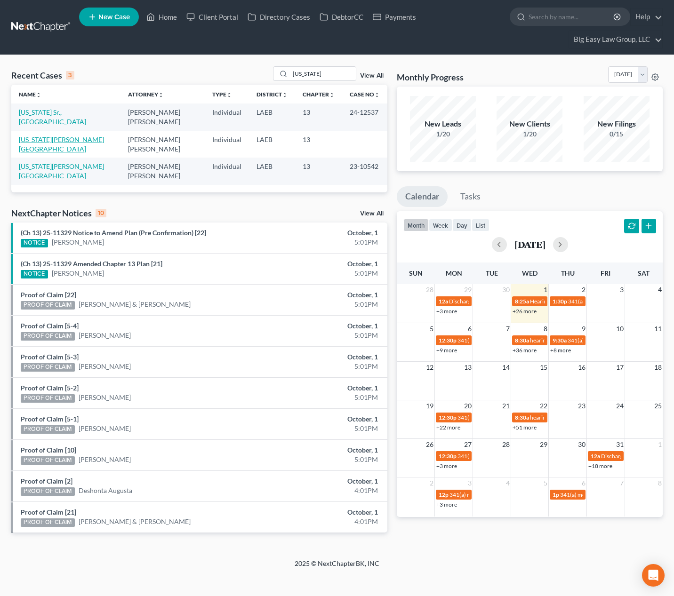
click at [38, 135] on link "[US_STATE][PERSON_NAME][GEOGRAPHIC_DATA]" at bounding box center [61, 143] width 85 height 17
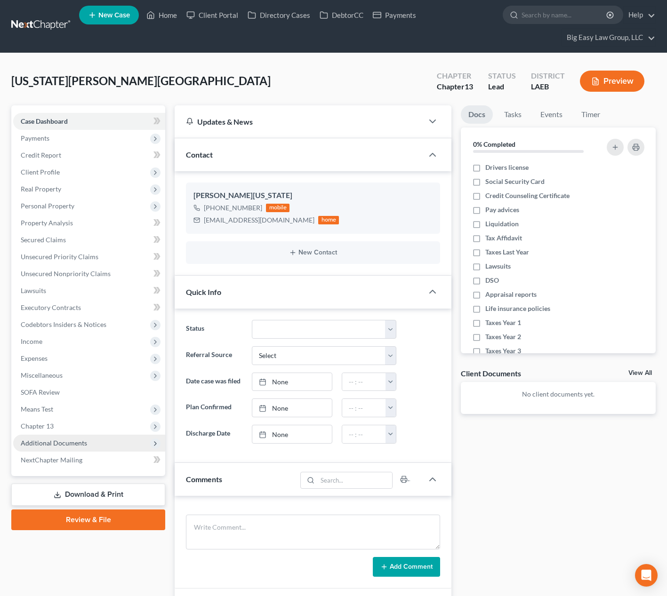
scroll to position [117, 0]
click at [109, 207] on span "Personal Property" at bounding box center [89, 206] width 152 height 17
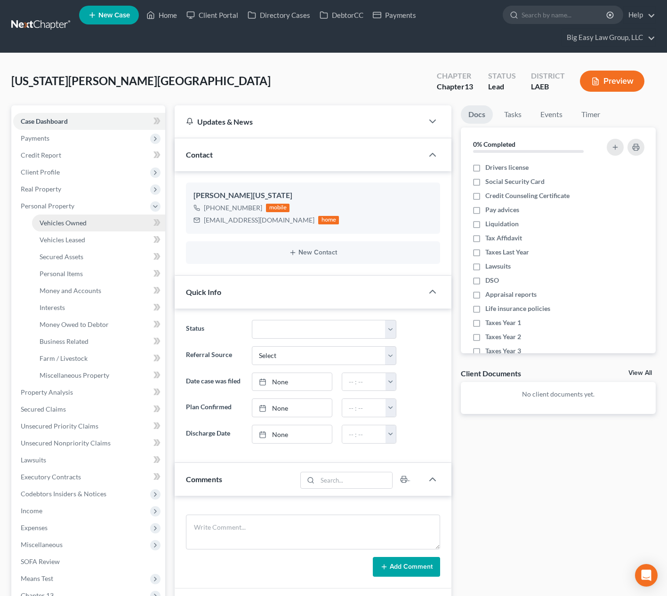
click at [113, 216] on link "Vehicles Owned" at bounding box center [98, 223] width 133 height 17
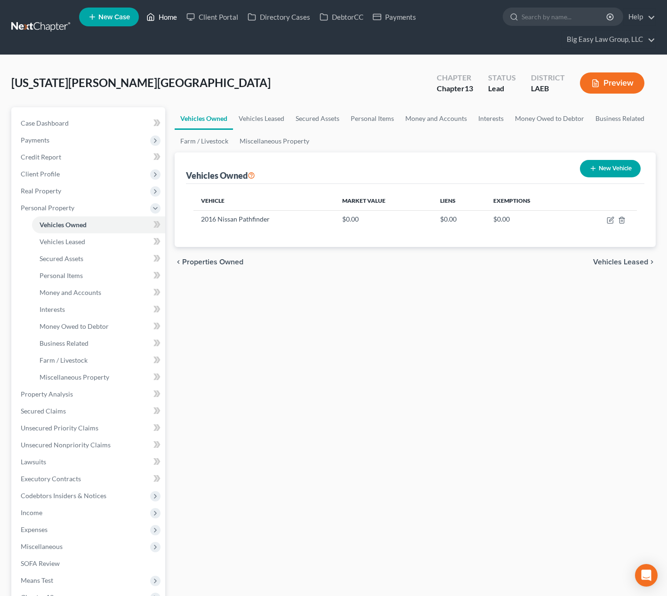
click at [162, 17] on link "Home" at bounding box center [162, 16] width 40 height 17
